Goal: Information Seeking & Learning: Learn about a topic

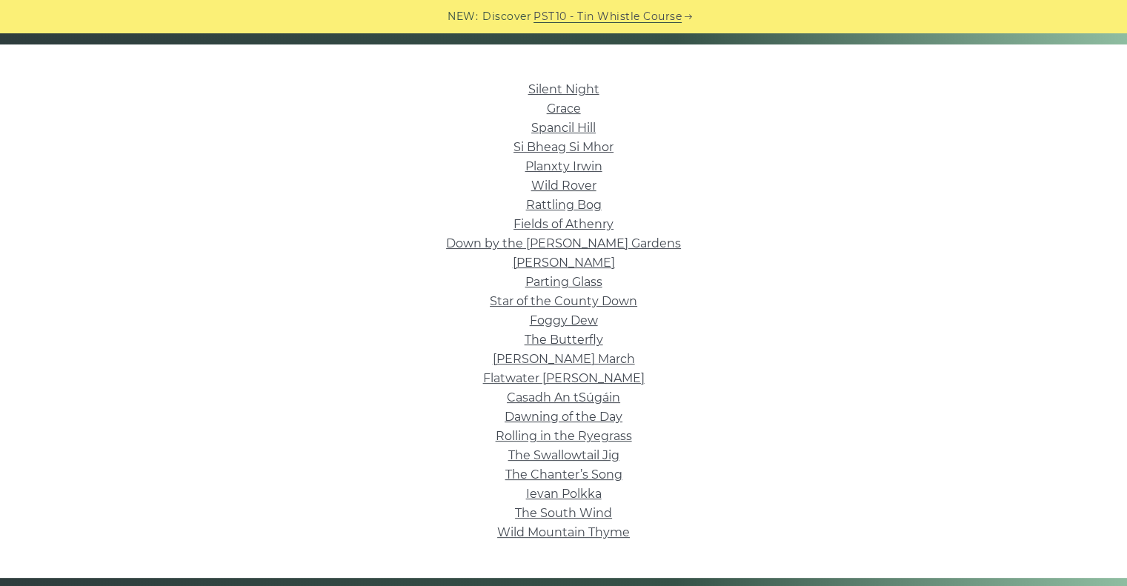
scroll to position [371, 0]
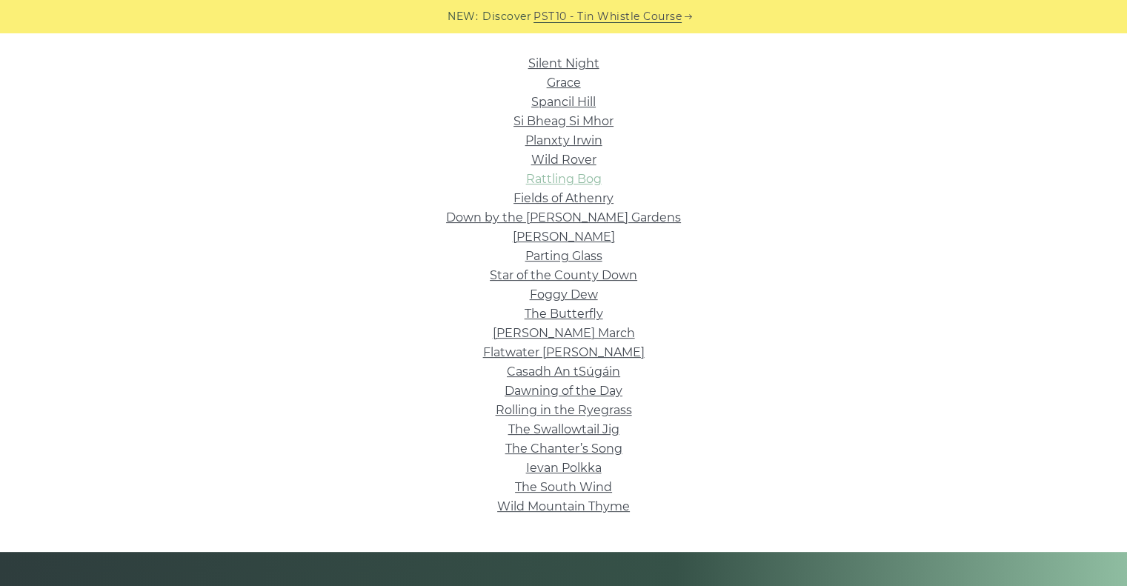
click at [568, 177] on link "Rattling Bog" at bounding box center [564, 179] width 76 height 14
click at [565, 62] on link "Silent Night" at bounding box center [563, 63] width 71 height 14
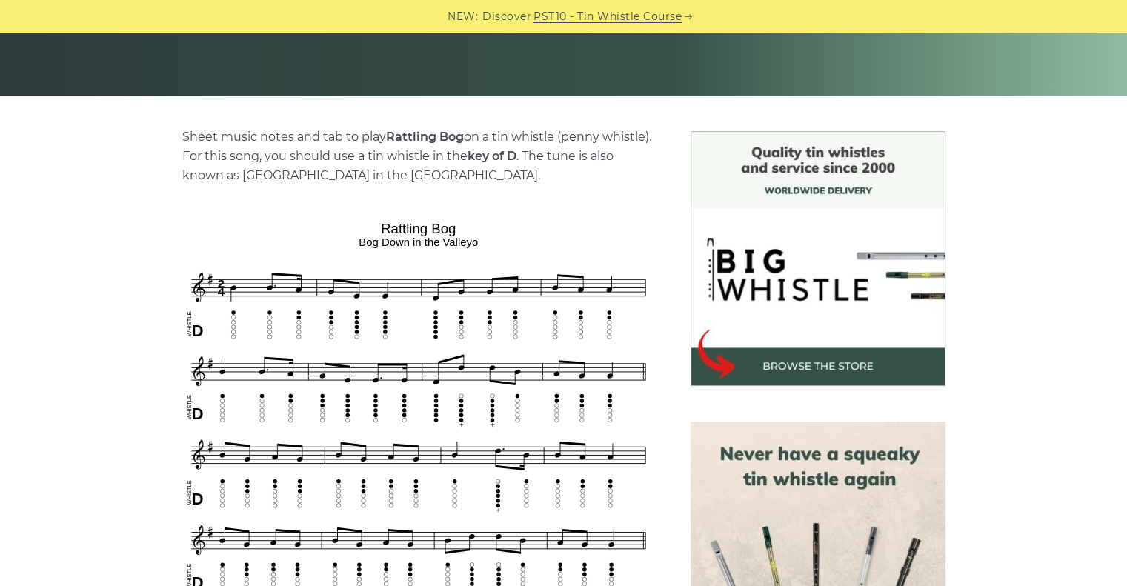
scroll to position [296, 0]
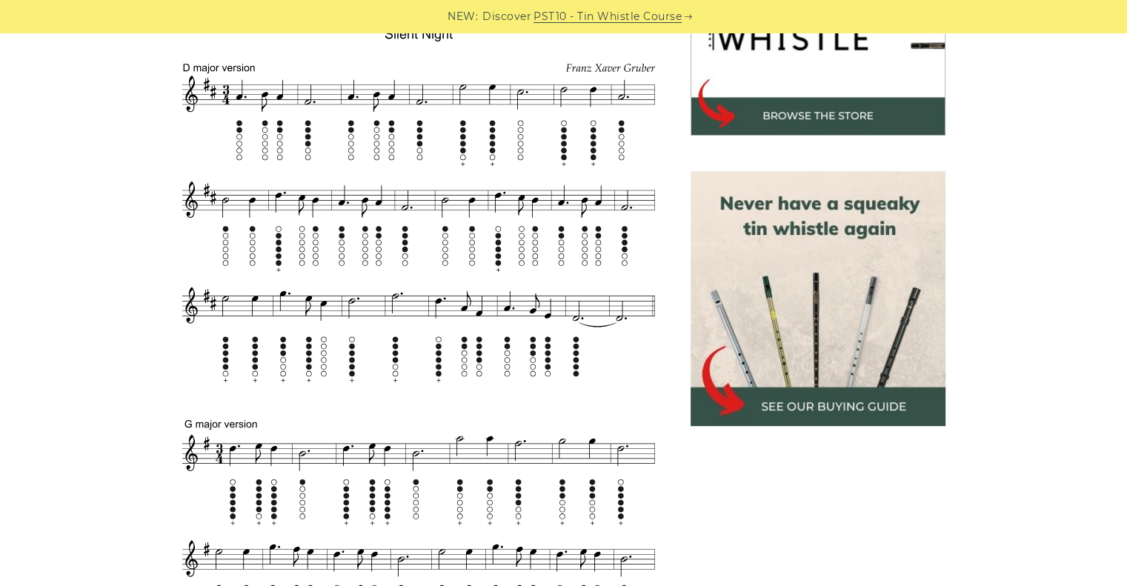
scroll to position [519, 0]
